Goal: Task Accomplishment & Management: Manage account settings

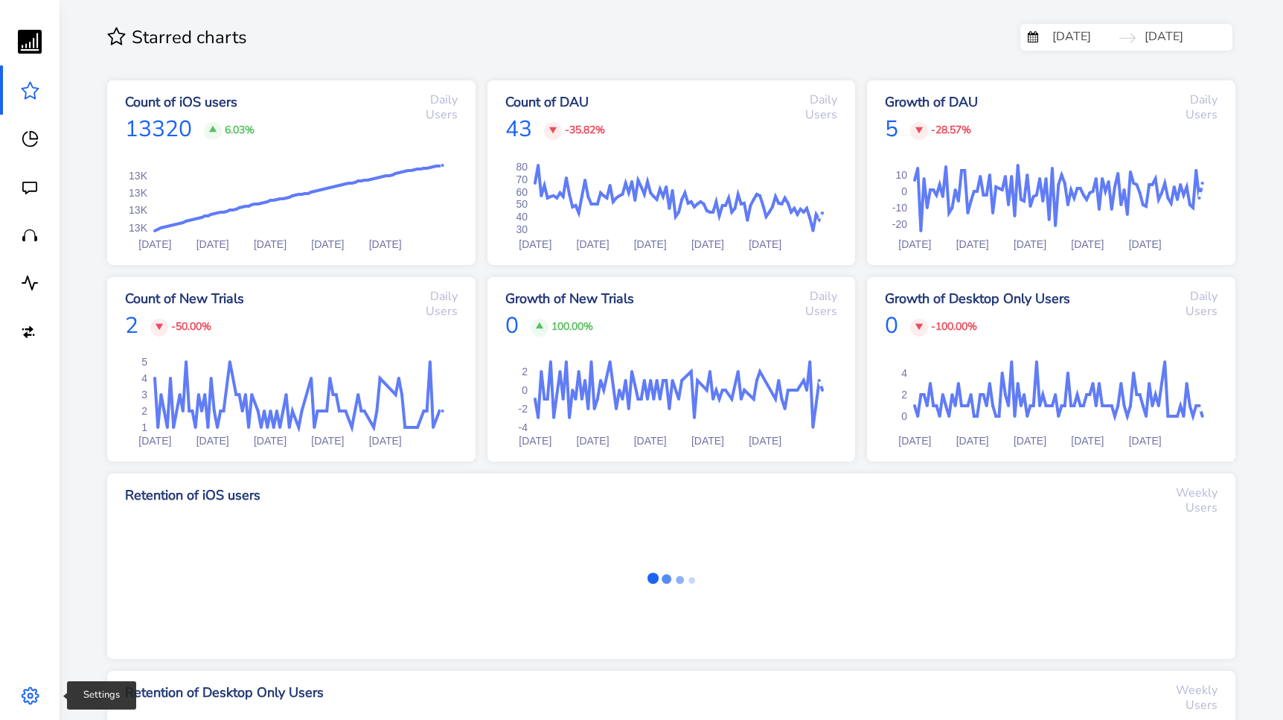
click at [38, 698] on icon at bounding box center [30, 695] width 19 height 19
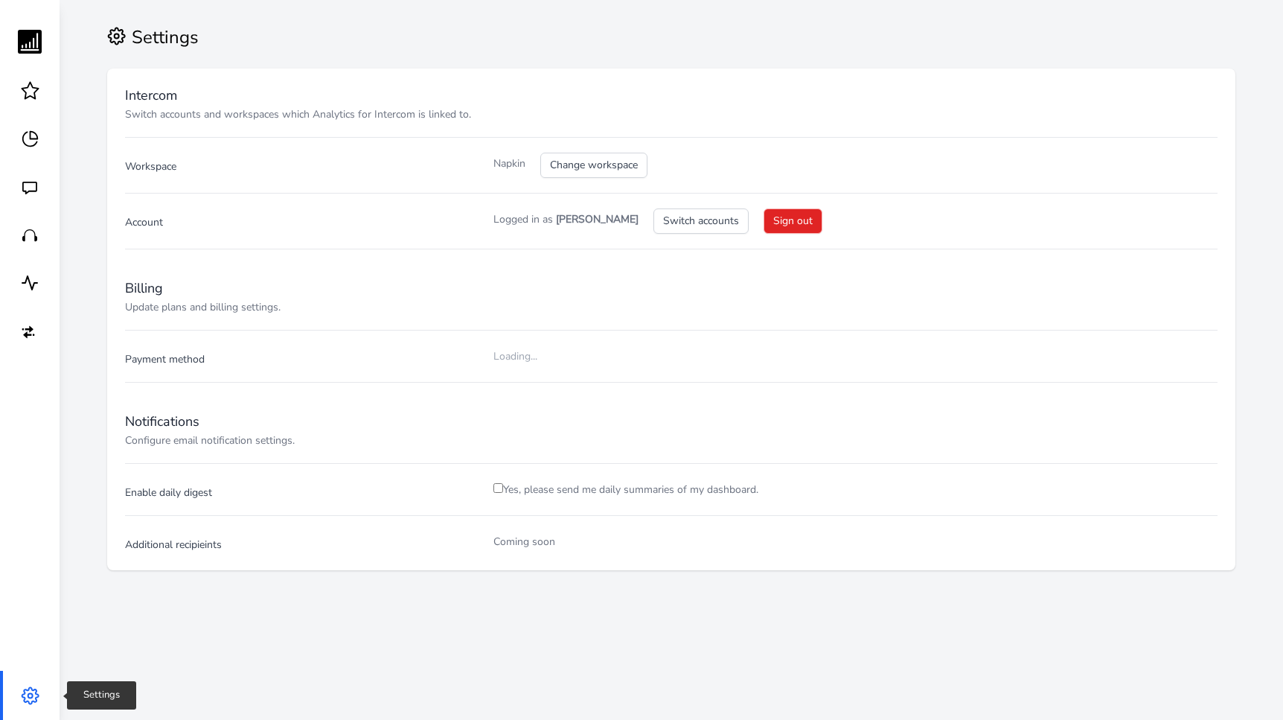
checkbox input "true"
click at [645, 350] on button "Update payment" at bounding box center [629, 357] width 96 height 25
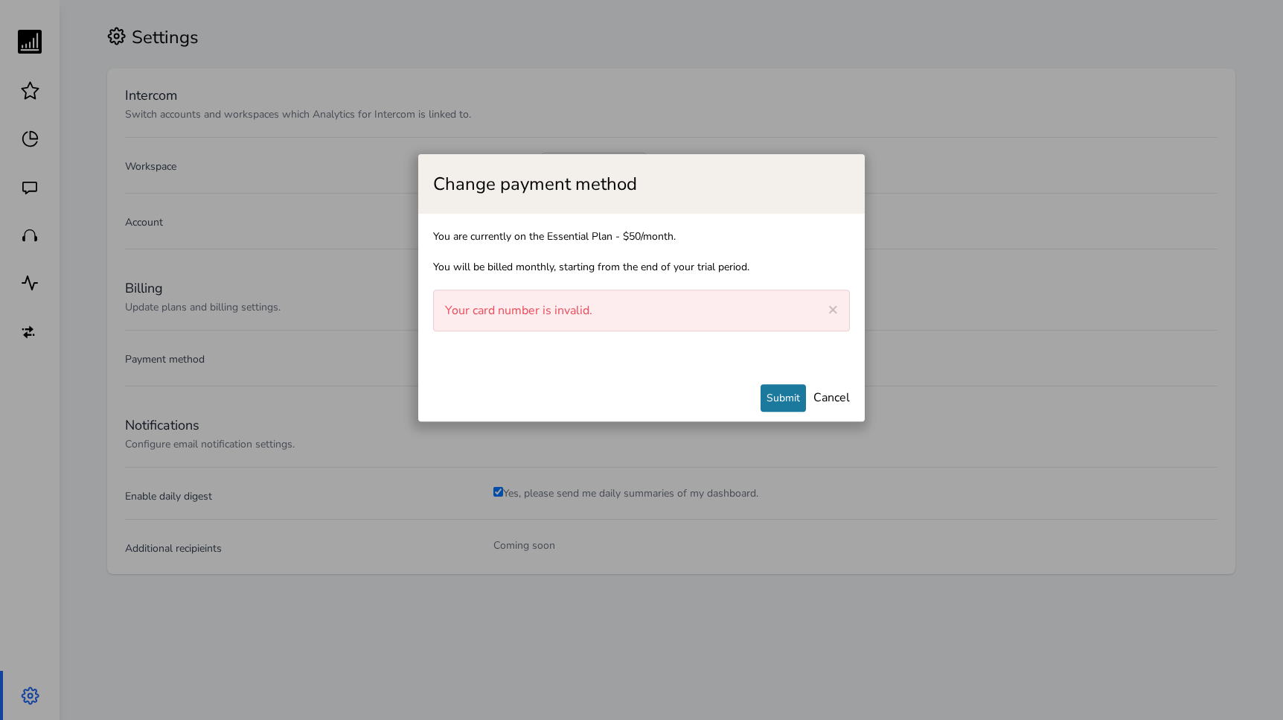
click at [614, 309] on div "× Close alert Your card number is invalid." at bounding box center [641, 311] width 417 height 42
click at [836, 306] on span "×" at bounding box center [834, 309] width 10 height 21
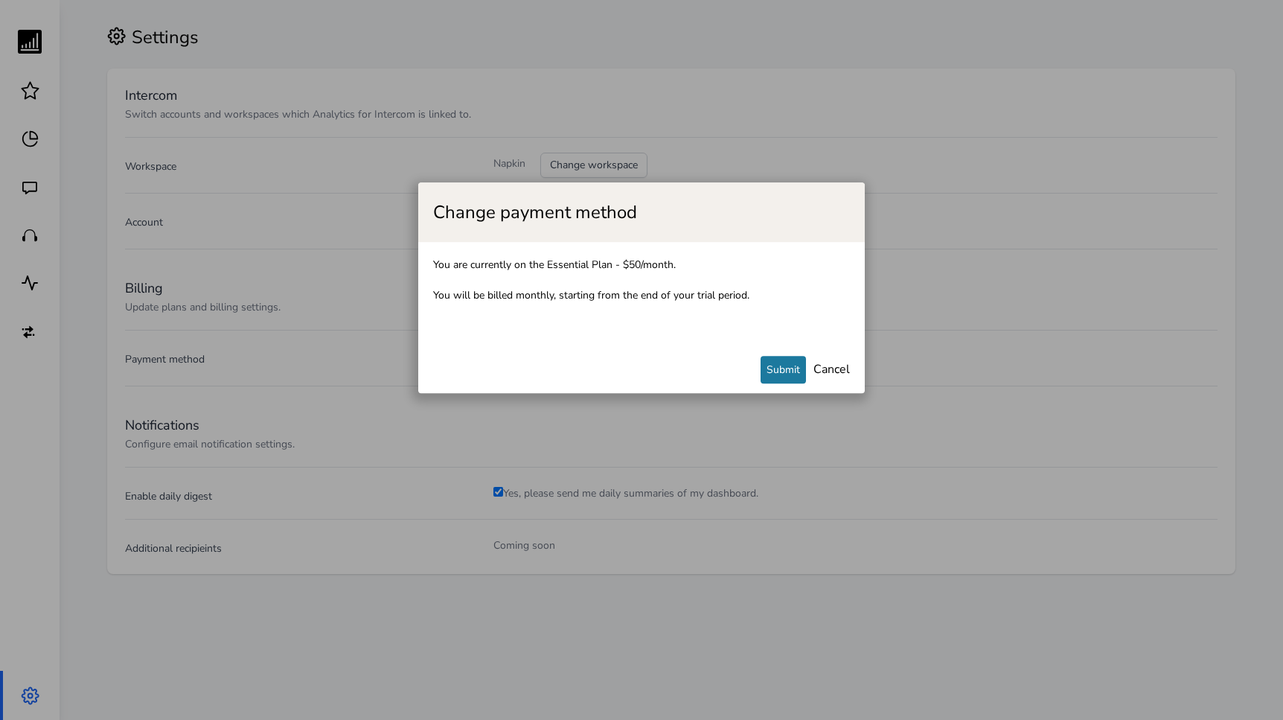
click at [686, 337] on div "You are currently on the Essential Plan - $50/month. You will be billed monthly…" at bounding box center [641, 295] width 447 height 107
click at [804, 370] on button "Submit" at bounding box center [783, 371] width 45 height 28
click at [782, 283] on div "You are currently on the Essential Plan - $50/month. You will be billed monthly…" at bounding box center [641, 295] width 447 height 107
click at [823, 372] on link "Cancel" at bounding box center [832, 370] width 36 height 16
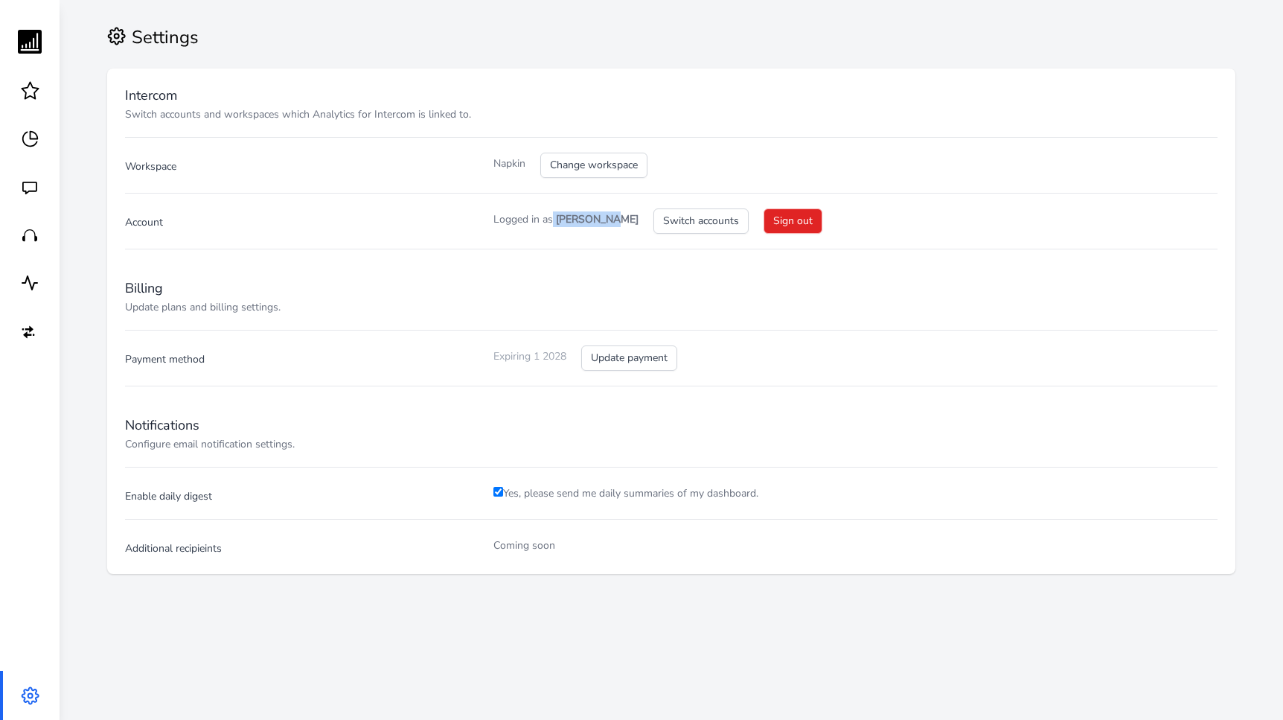
drag, startPoint x: 552, startPoint y: 217, endPoint x: 603, endPoint y: 217, distance: 50.6
click at [603, 217] on p "Logged in as [PERSON_NAME]" at bounding box center [566, 222] width 145 height 22
click at [603, 217] on strong "[PERSON_NAME]" at bounding box center [597, 219] width 83 height 14
click at [675, 217] on button "Switch accounts" at bounding box center [701, 220] width 95 height 25
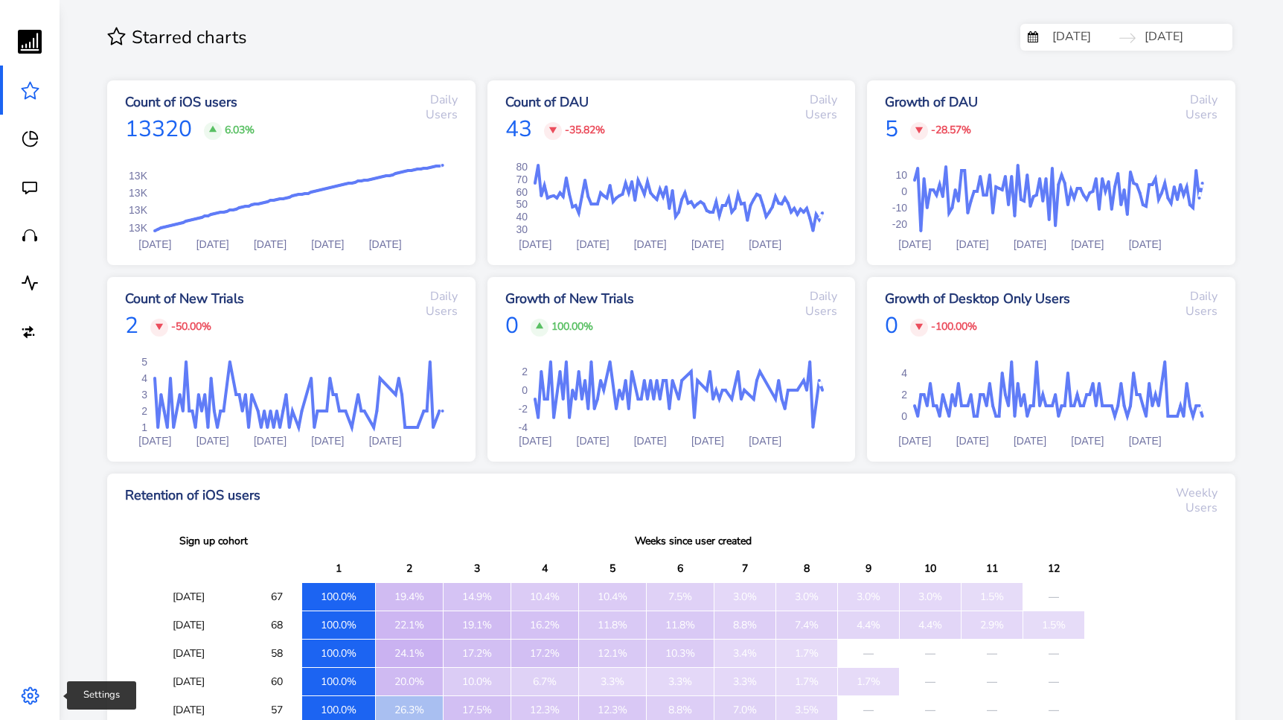
click at [39, 688] on link at bounding box center [30, 695] width 60 height 49
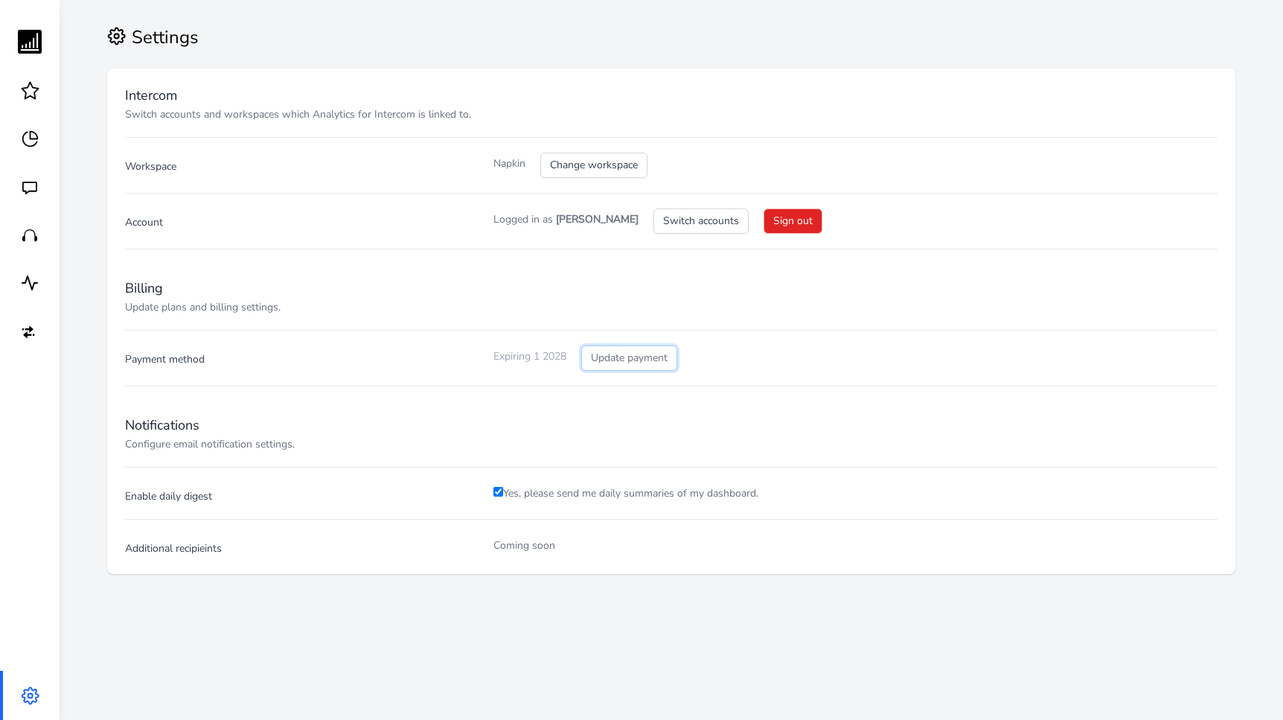
click at [638, 360] on button "Update payment" at bounding box center [629, 357] width 96 height 25
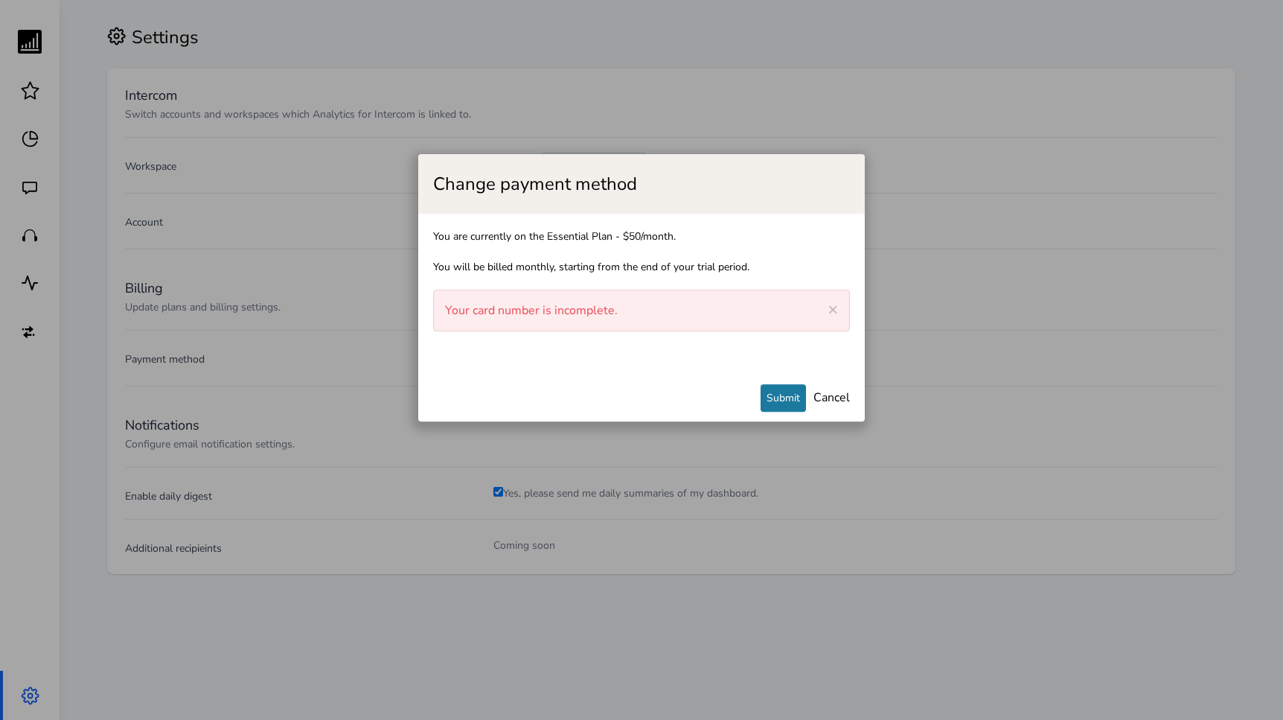
click at [704, 345] on div "You are currently on the Essential Plan - $50/month. You will be billed monthly…" at bounding box center [641, 296] width 447 height 164
